Goal: Entertainment & Leisure: Consume media (video, audio)

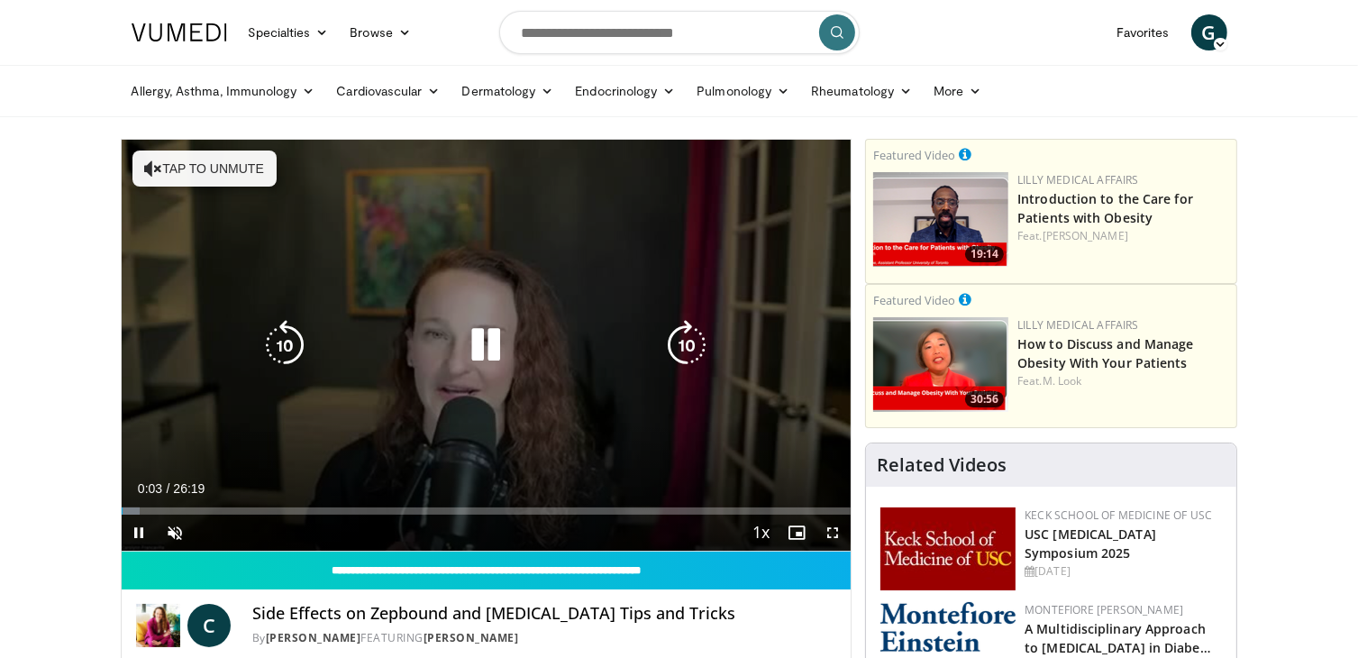
click at [234, 168] on button "Tap to unmute" at bounding box center [204, 168] width 144 height 36
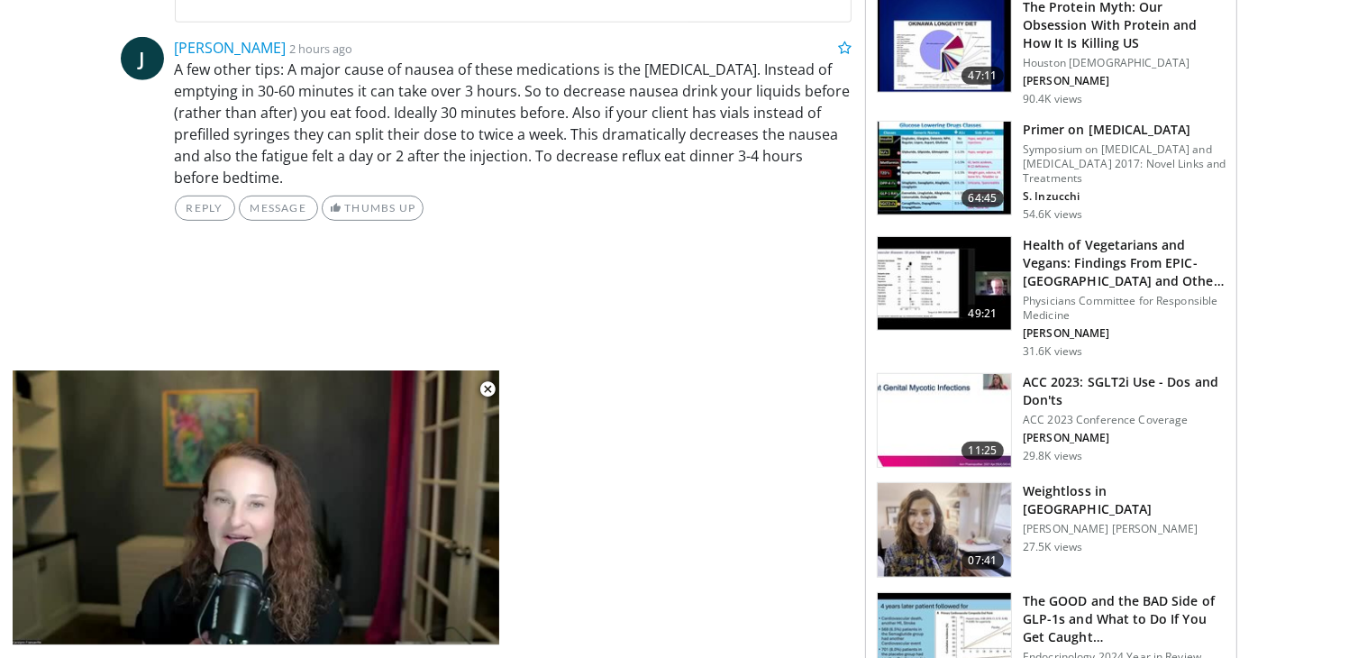
scroll to position [901, 0]
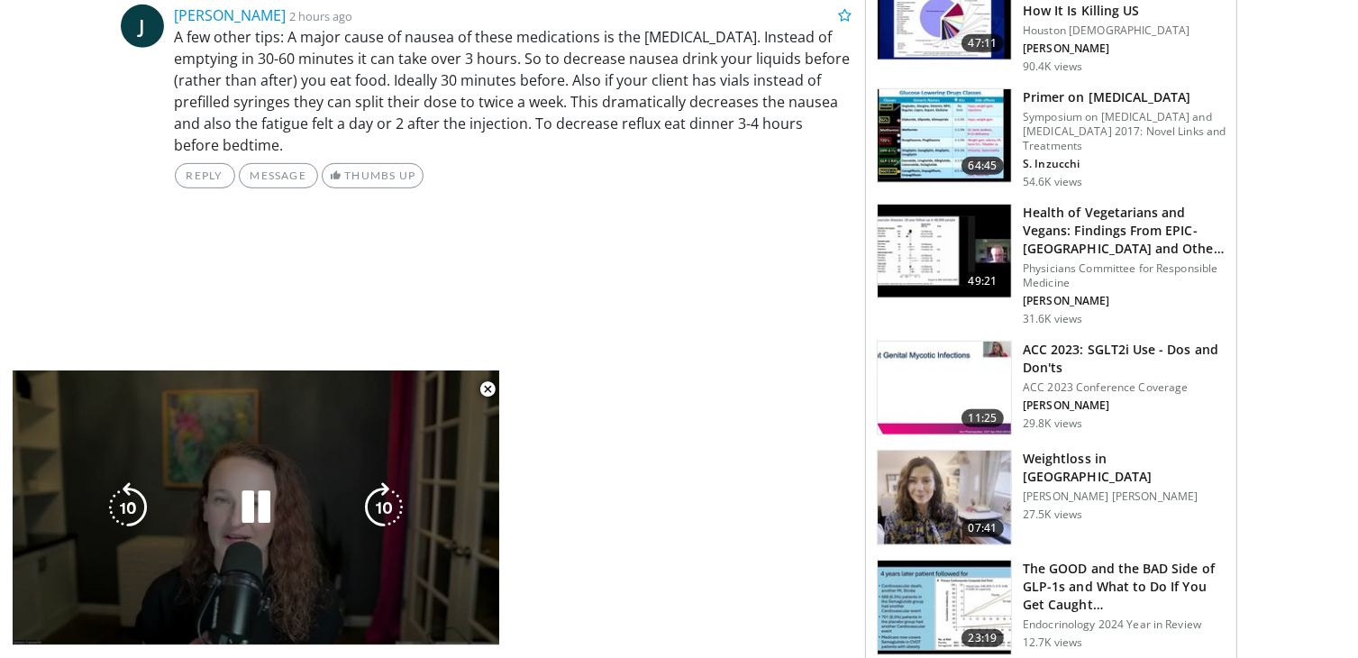
click at [482, 627] on div "10 seconds Tap to unmute" at bounding box center [256, 507] width 486 height 274
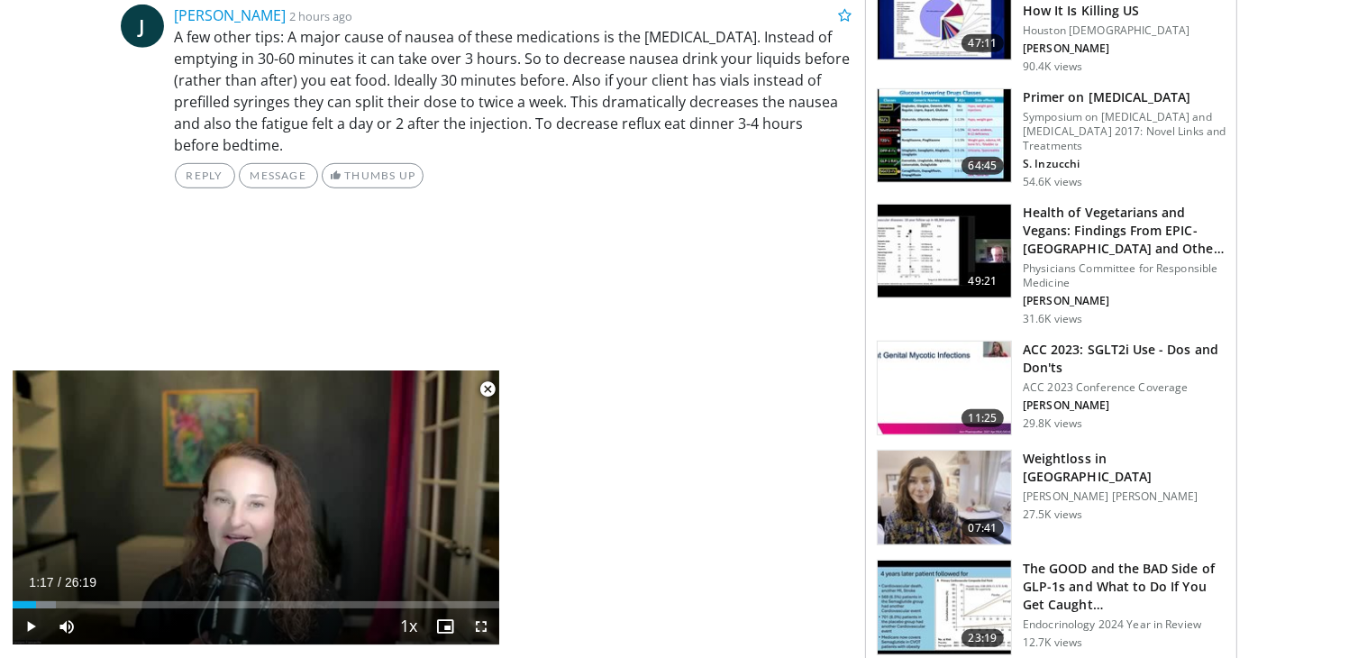
click at [485, 627] on span "Video Player" at bounding box center [481, 626] width 36 height 36
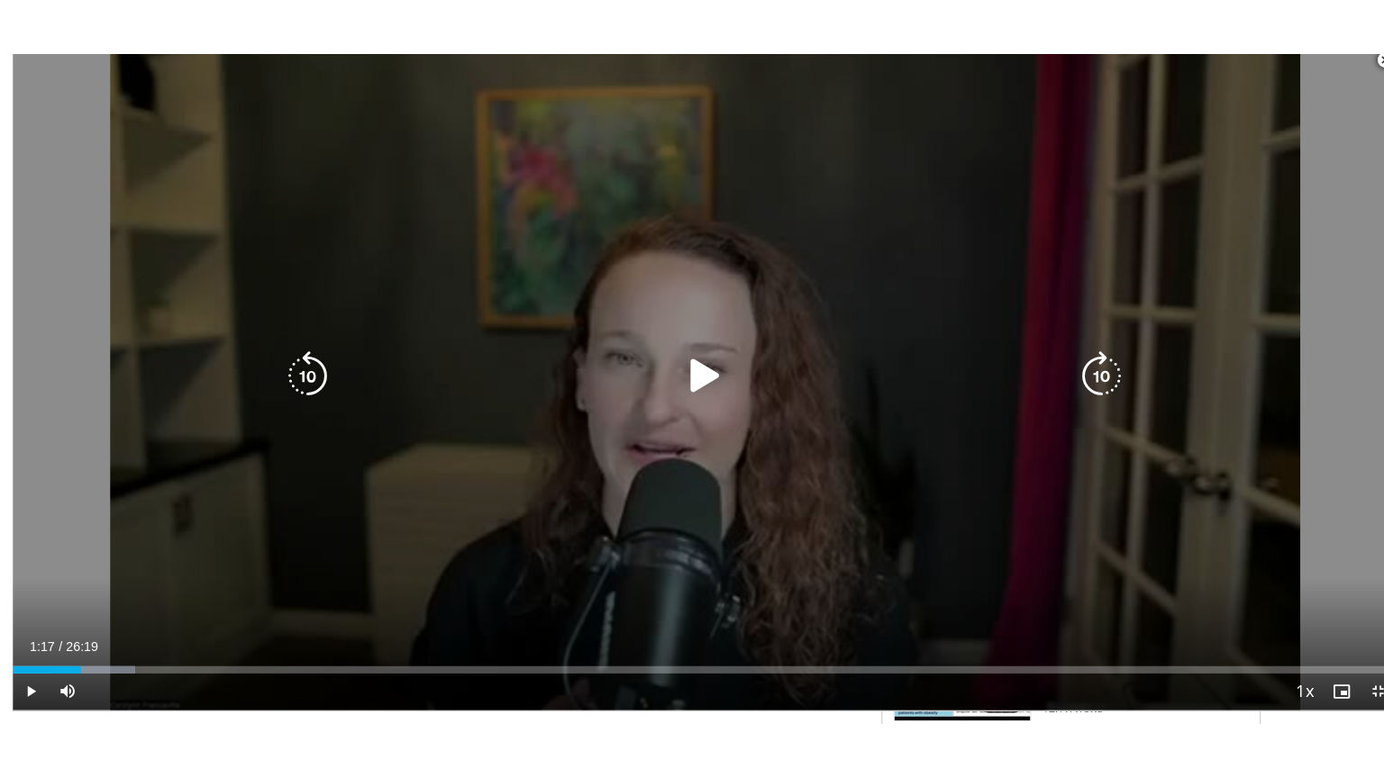
scroll to position [489, 0]
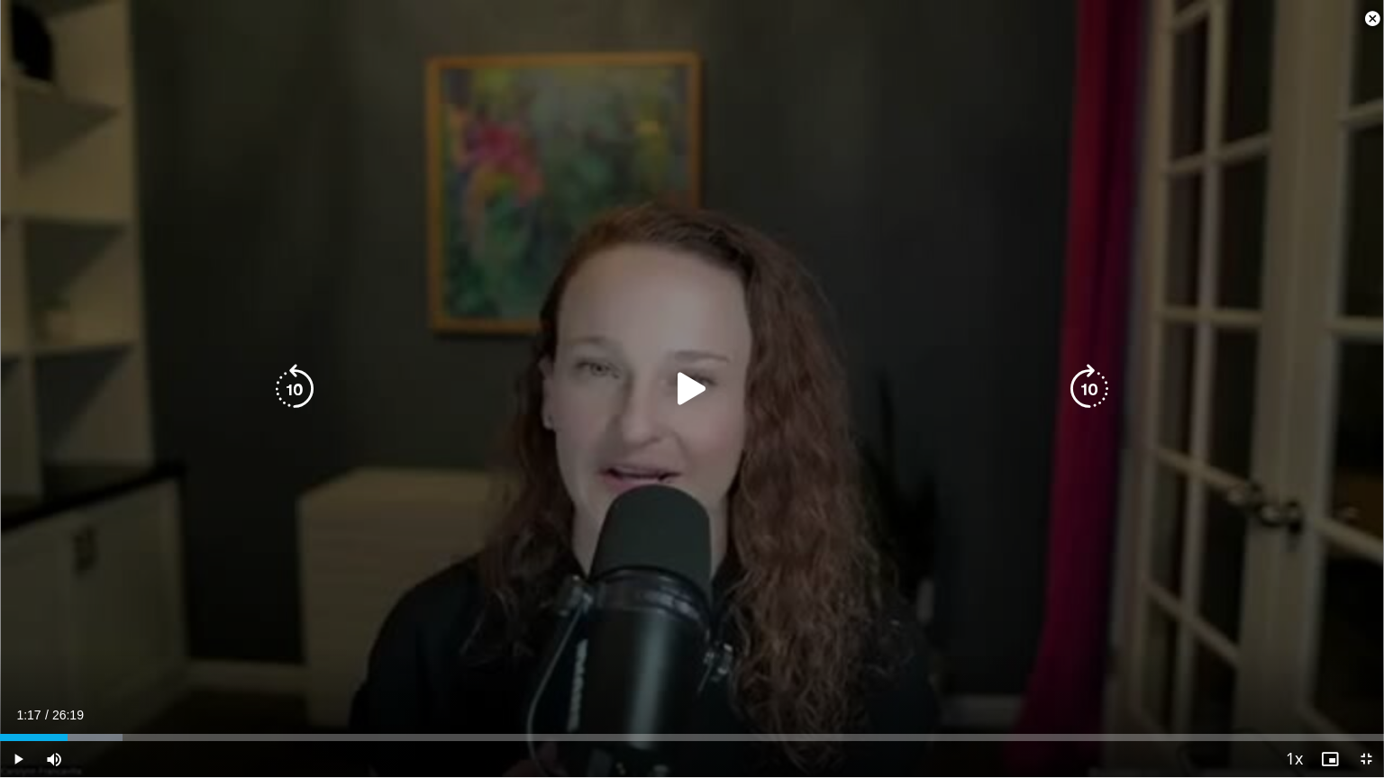
click at [681, 394] on icon "Video Player" at bounding box center [692, 389] width 50 height 50
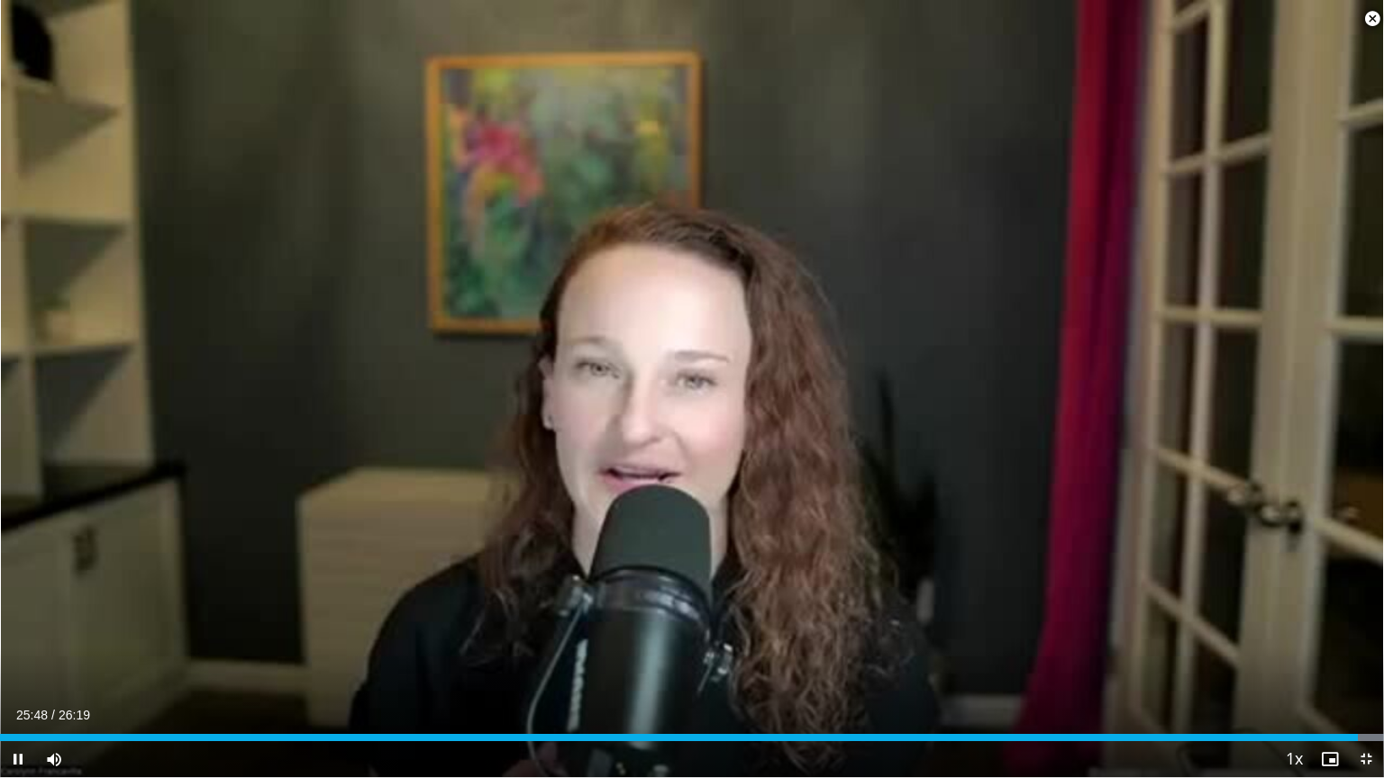
click at [1357, 20] on span "Video Player" at bounding box center [1372, 19] width 36 height 36
click at [1357, 657] on span "Video Player" at bounding box center [1366, 759] width 36 height 36
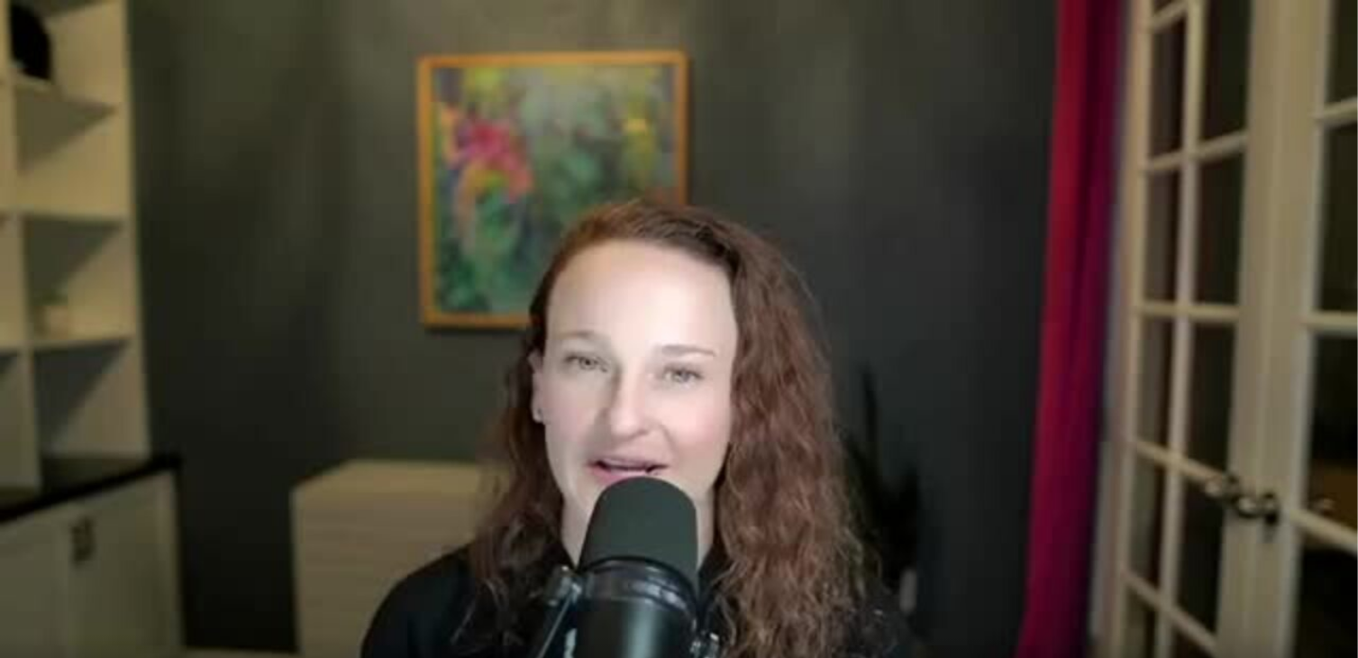
scroll to position [1171, 0]
